Goal: Task Accomplishment & Management: Manage account settings

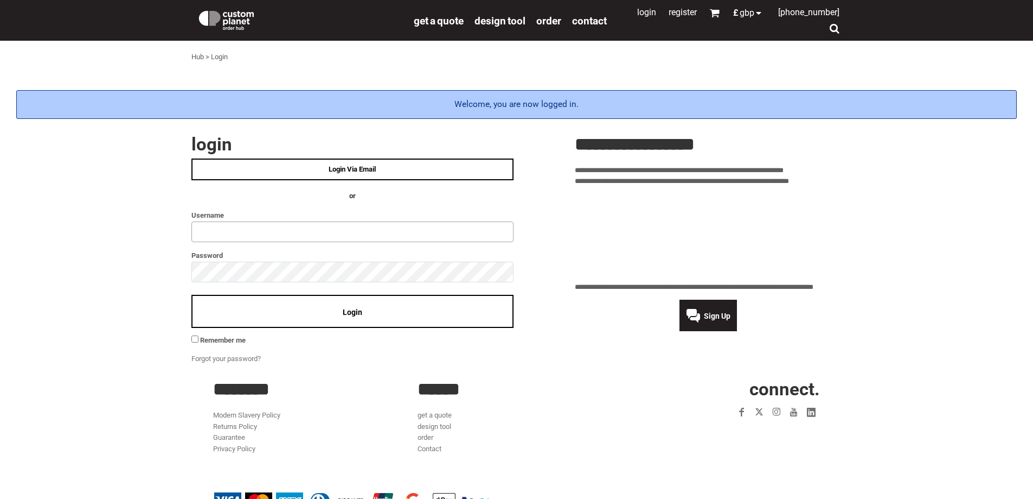
click at [280, 226] on input "text" at bounding box center [352, 231] width 322 height 21
type input "********"
click input "**" at bounding box center [0, 0] width 0 height 0
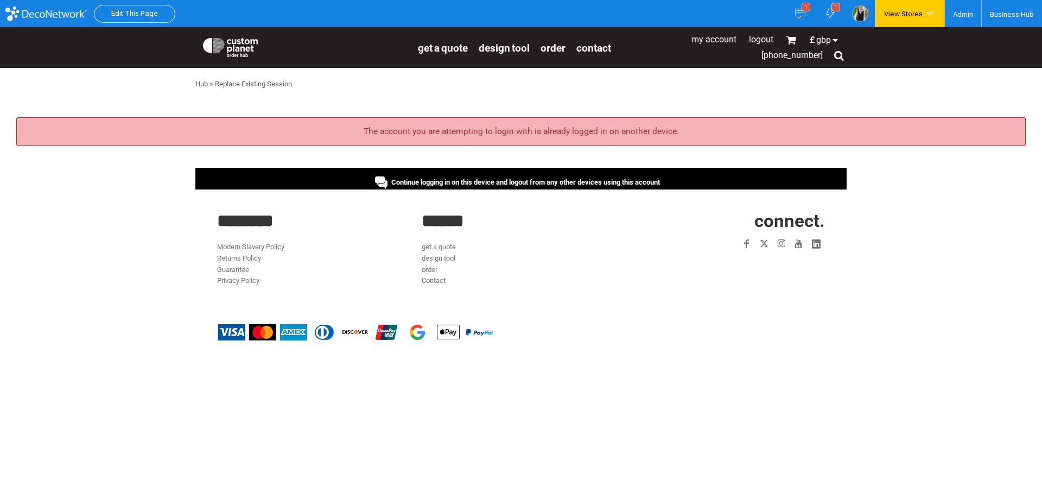
click at [452, 187] on div "Continue logging in on this device and logout from any other devices using this…" at bounding box center [520, 179] width 651 height 22
